Goal: Task Accomplishment & Management: Use online tool/utility

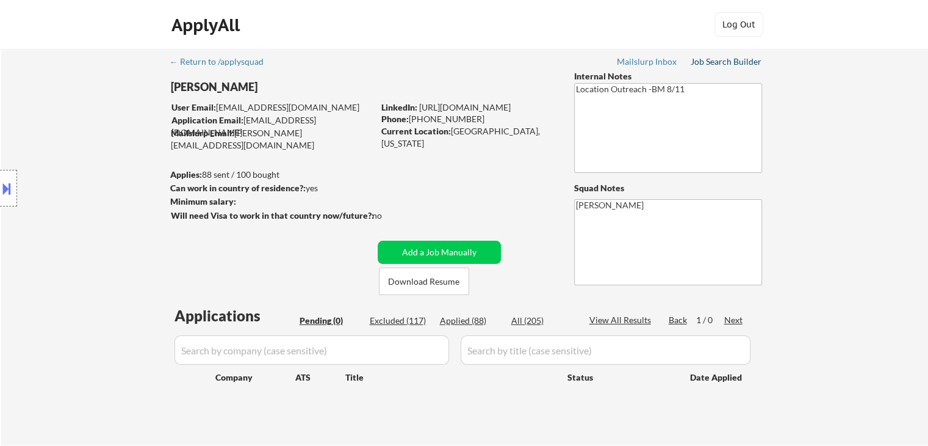
click at [729, 59] on div "Job Search Builder" at bounding box center [726, 61] width 71 height 9
click at [821, 234] on div "← Return to /applysquad Mailslurp Inbox Job Search Builder Nicholas Leto User E…" at bounding box center [464, 247] width 927 height 396
click at [815, 212] on div "← Return to /applysquad Mailslurp Inbox Job Search Builder Nicholas Leto User E…" at bounding box center [464, 247] width 927 height 396
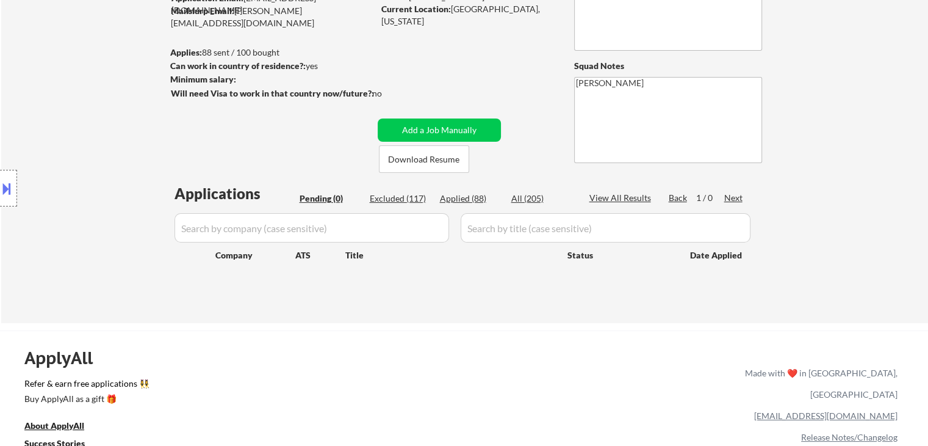
click at [836, 212] on div "← Return to /applysquad Mailslurp Inbox Job Search Builder Nicholas Leto User E…" at bounding box center [464, 125] width 927 height 396
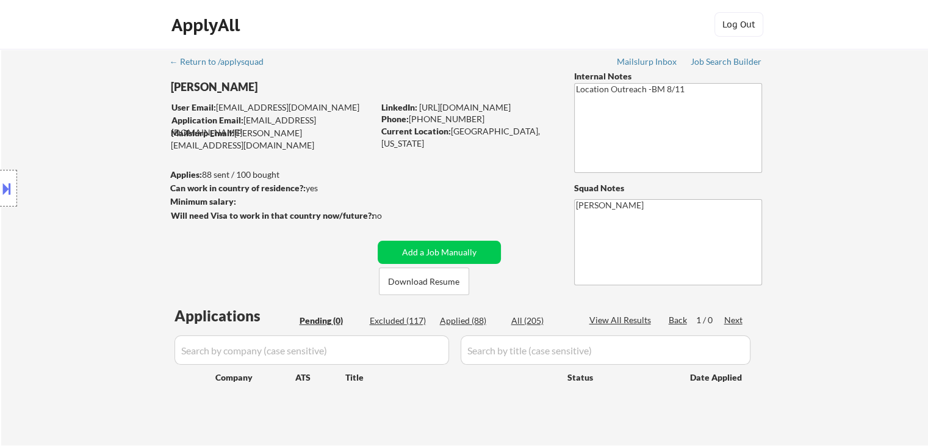
click at [828, 213] on div "← Return to /applysquad Mailslurp Inbox Job Search Builder Nicholas Leto User E…" at bounding box center [464, 247] width 927 height 396
click at [849, 205] on div "← Return to /applysquad Mailslurp Inbox Job Search Builder Nicholas Leto User E…" at bounding box center [464, 247] width 927 height 396
click at [845, 203] on div "← Return to /applysquad Mailslurp Inbox Job Search Builder Nicholas Leto User E…" at bounding box center [464, 247] width 927 height 396
click at [850, 203] on div "← Return to /applysquad Mailslurp Inbox Job Search Builder Nicholas Leto User E…" at bounding box center [464, 247] width 927 height 396
click at [850, 204] on div "← Return to /applysquad Mailslurp Inbox Job Search Builder Nicholas Leto User E…" at bounding box center [464, 247] width 927 height 396
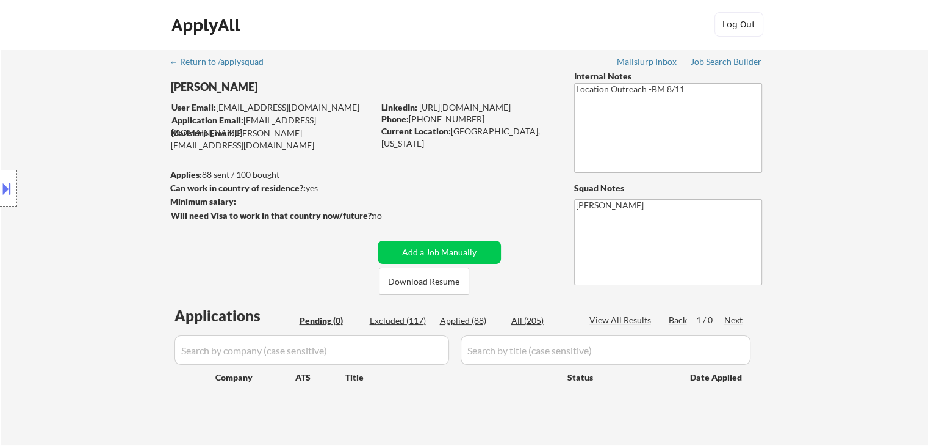
select select ""pending""
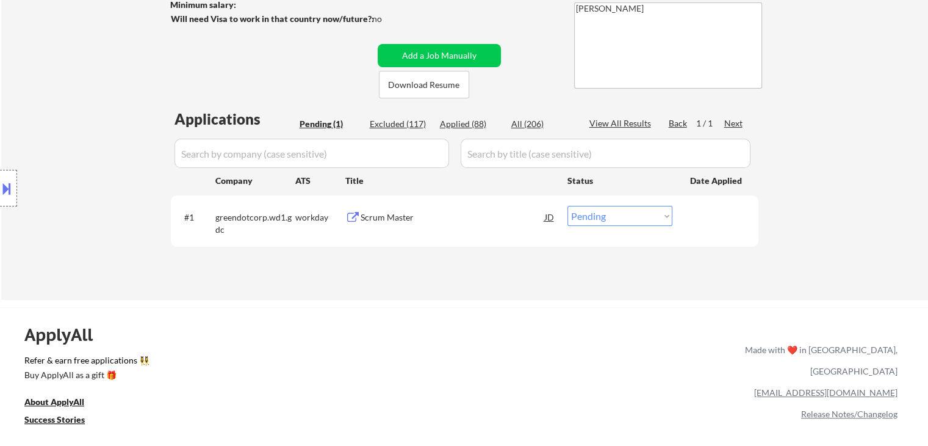
scroll to position [244, 0]
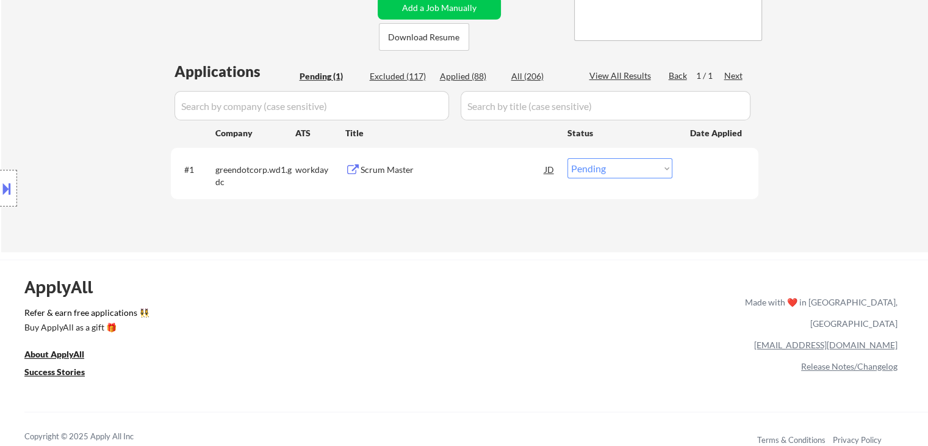
click at [76, 140] on div "Location Inclusions: [GEOGRAPHIC_DATA], [GEOGRAPHIC_DATA] [GEOGRAPHIC_DATA], [G…" at bounding box center [109, 188] width 218 height 226
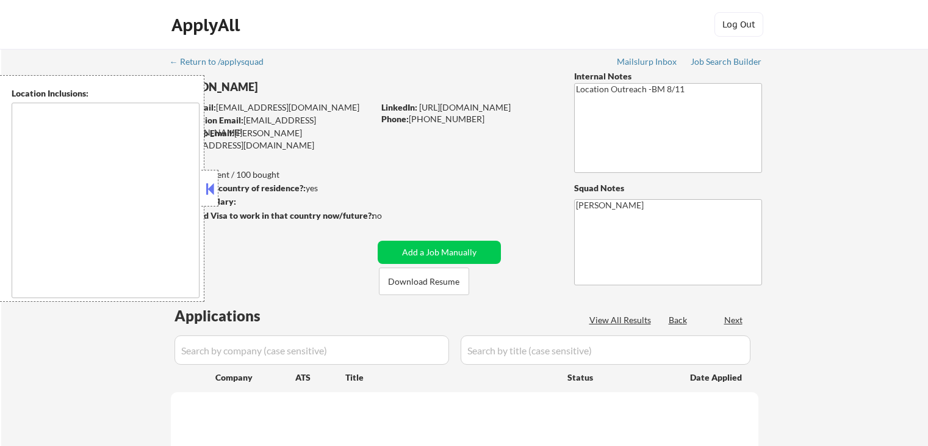
scroll to position [293, 0]
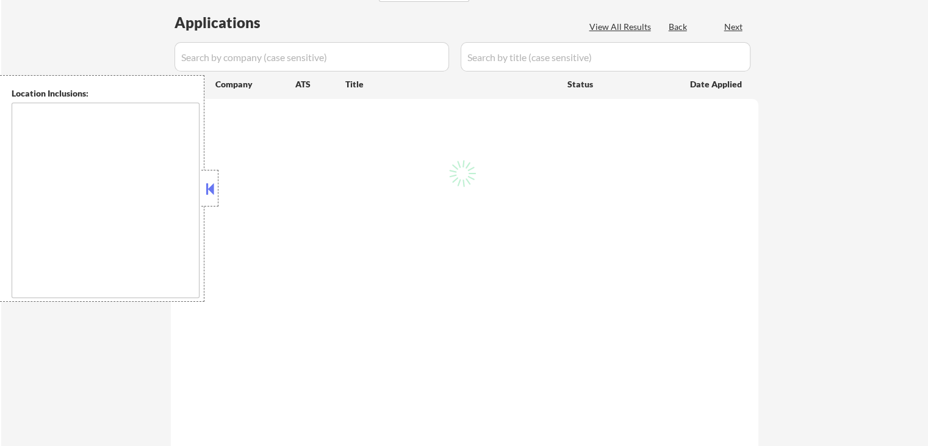
select select ""pending""
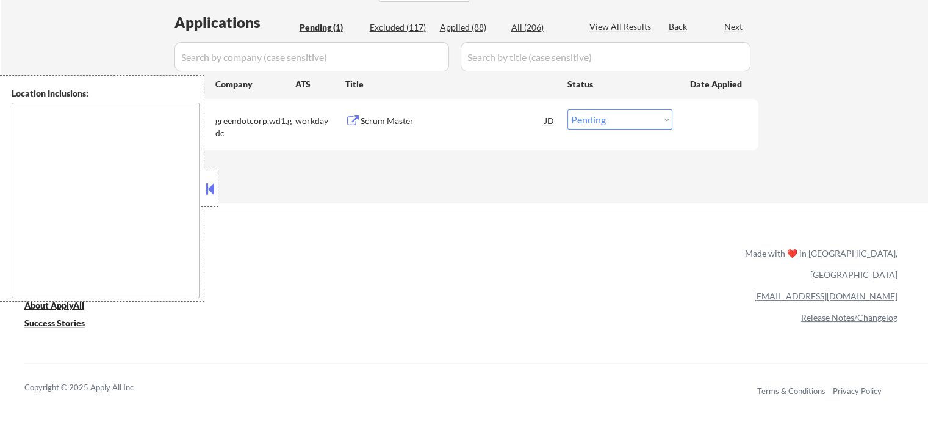
type textarea "[GEOGRAPHIC_DATA], [GEOGRAPHIC_DATA] [GEOGRAPHIC_DATA], [GEOGRAPHIC_DATA] [GEOG…"
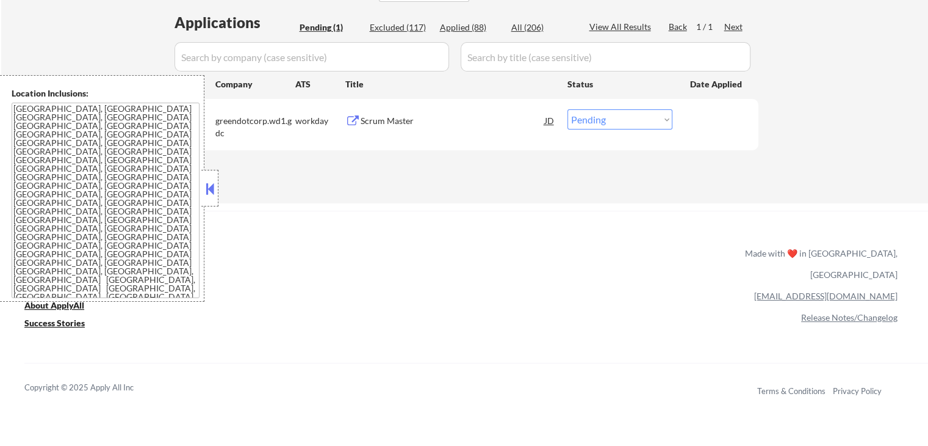
scroll to position [244, 0]
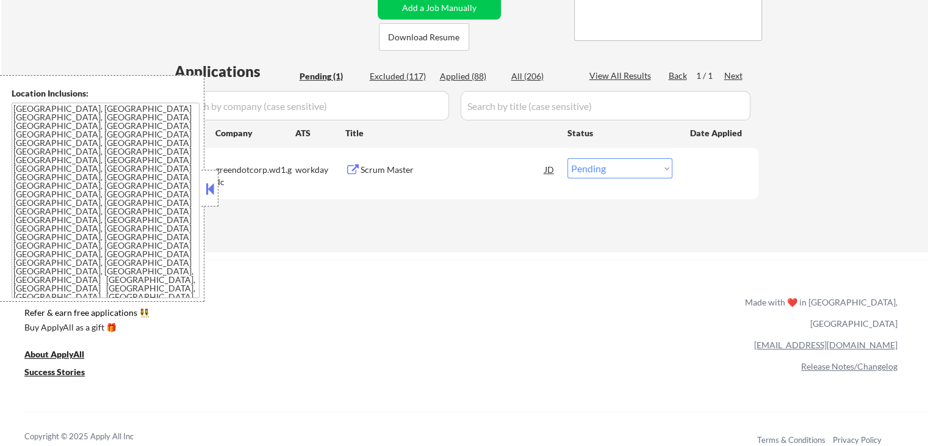
drag, startPoint x: 207, startPoint y: 191, endPoint x: 250, endPoint y: 218, distance: 51.0
click at [209, 190] on button at bounding box center [209, 188] width 13 height 18
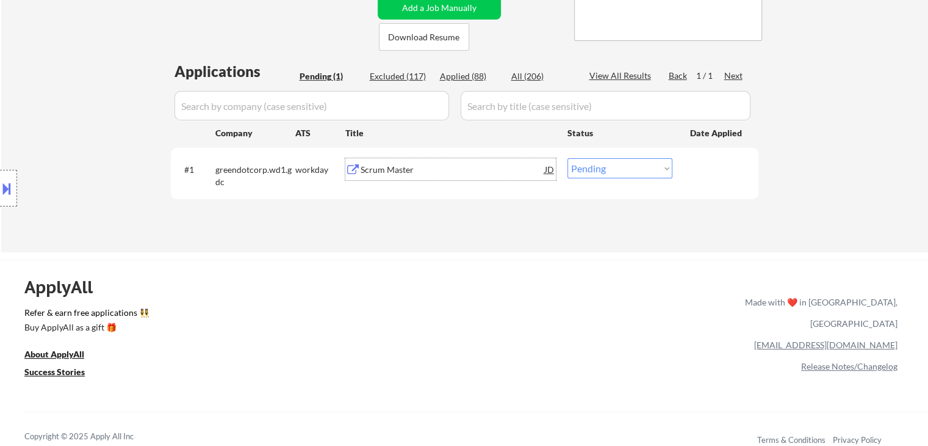
click at [399, 169] on div "Scrum Master" at bounding box center [453, 170] width 184 height 12
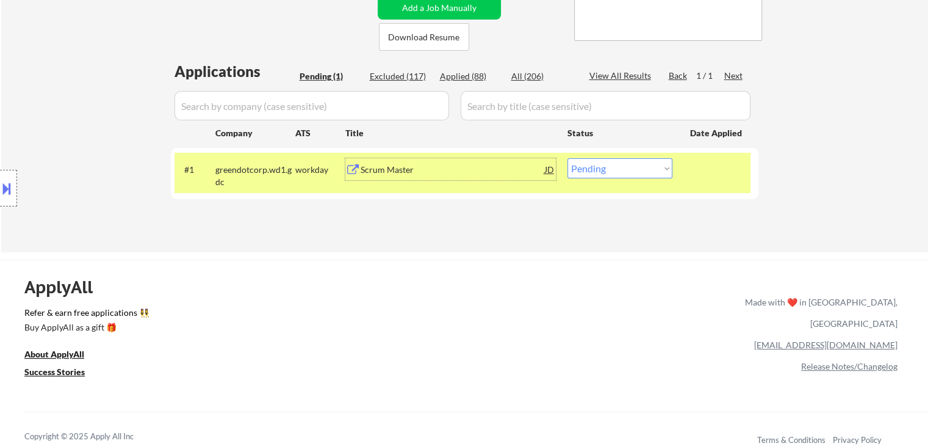
drag, startPoint x: 111, startPoint y: 82, endPoint x: 97, endPoint y: 81, distance: 14.1
click at [107, 81] on div "Location Inclusions: [GEOGRAPHIC_DATA], [GEOGRAPHIC_DATA] [GEOGRAPHIC_DATA], [G…" at bounding box center [109, 188] width 218 height 226
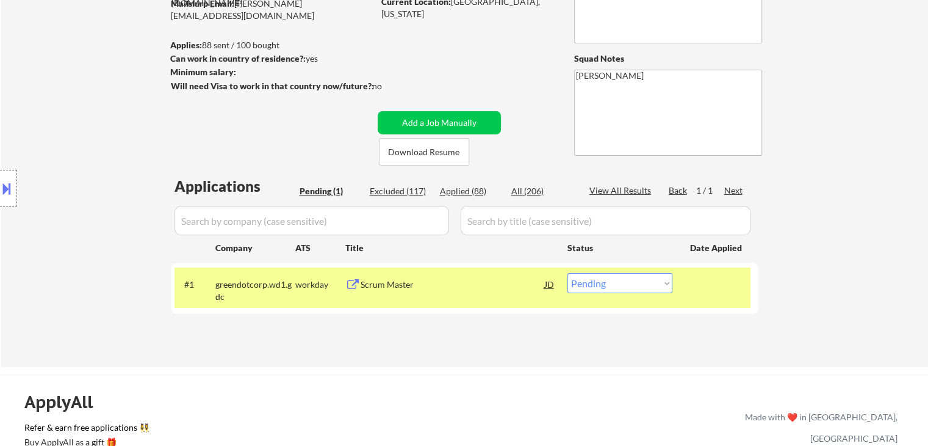
scroll to position [122, 0]
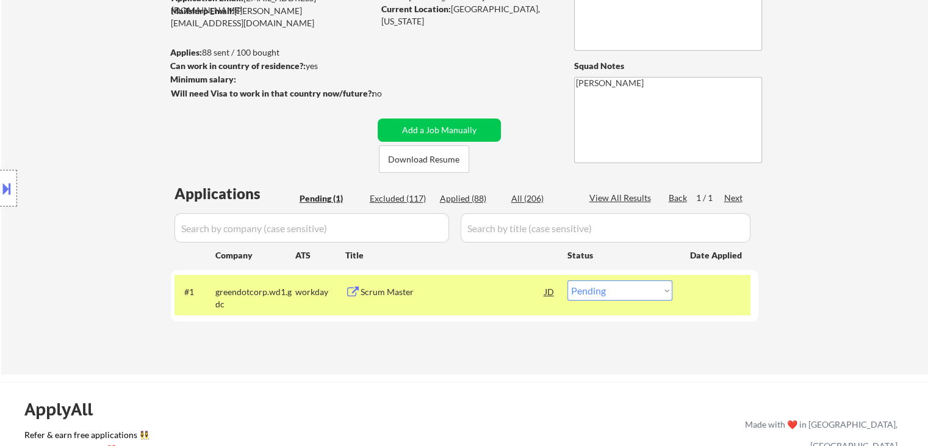
click at [75, 90] on div "Location Inclusions: [GEOGRAPHIC_DATA], [GEOGRAPHIC_DATA] [GEOGRAPHIC_DATA], [G…" at bounding box center [109, 188] width 218 height 226
